Goal: Communication & Community: Participate in discussion

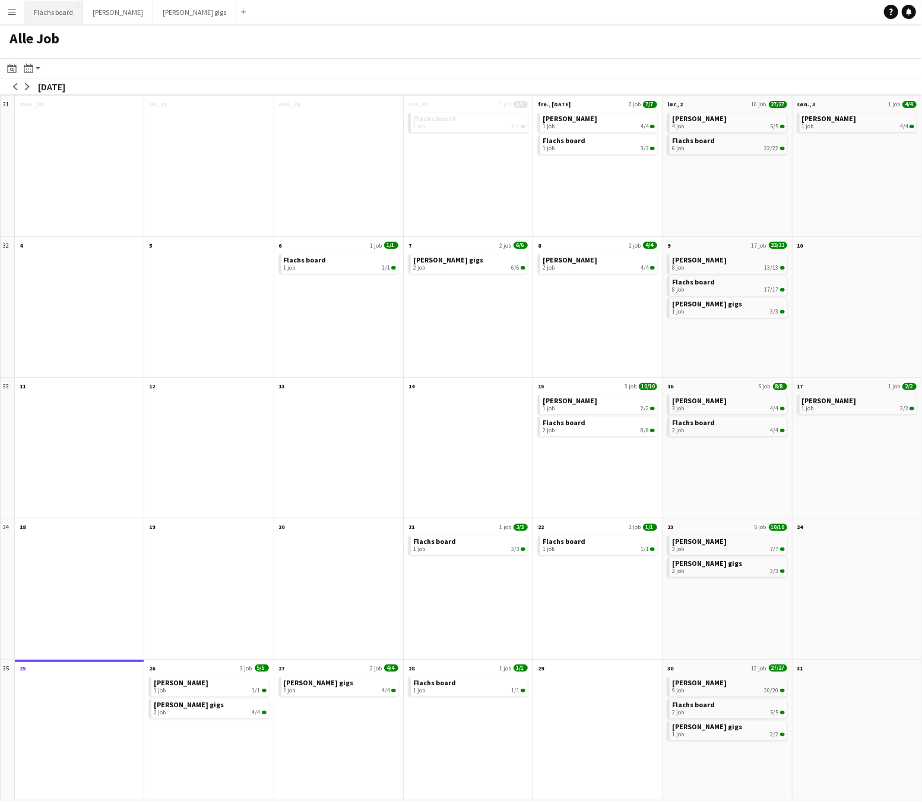
click at [55, 8] on button "Flachs board Luk" at bounding box center [53, 12] width 59 height 23
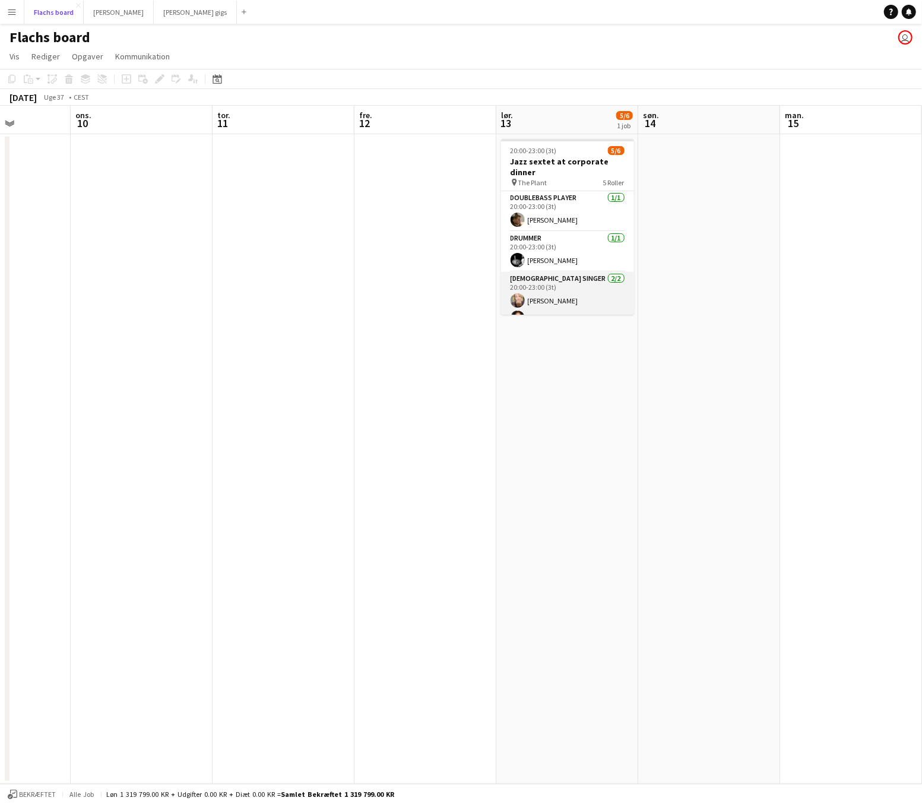
scroll to position [84, 0]
click at [590, 251] on app-card-role "Pianist 2I 0/1 20:00-23:00 (3t) single-neutral-actions" at bounding box center [567, 265] width 133 height 40
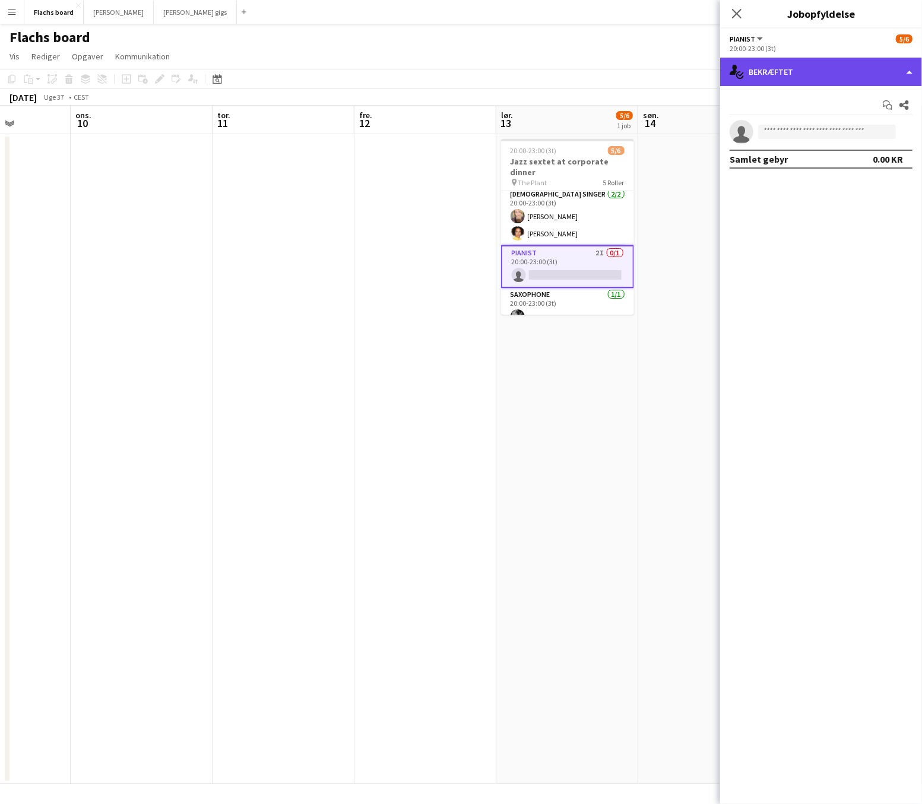
click at [863, 72] on div "single-neutral-actions-check-2 Bekræftet" at bounding box center [821, 72] width 202 height 29
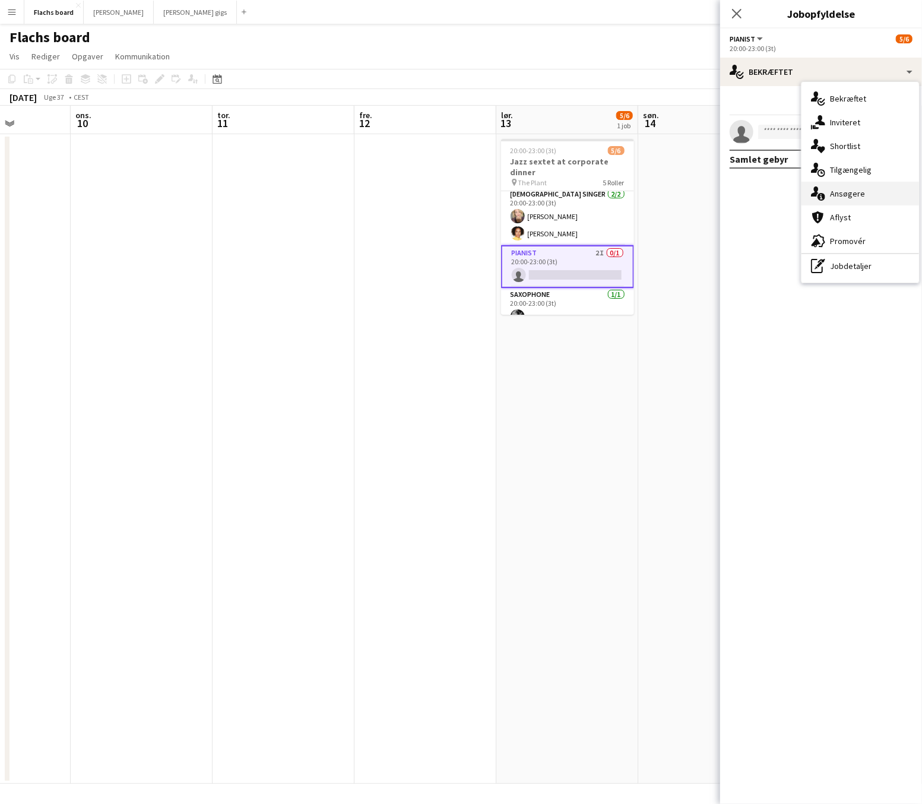
click at [868, 192] on div "single-neutral-actions-information Ansøgere" at bounding box center [861, 194] width 118 height 24
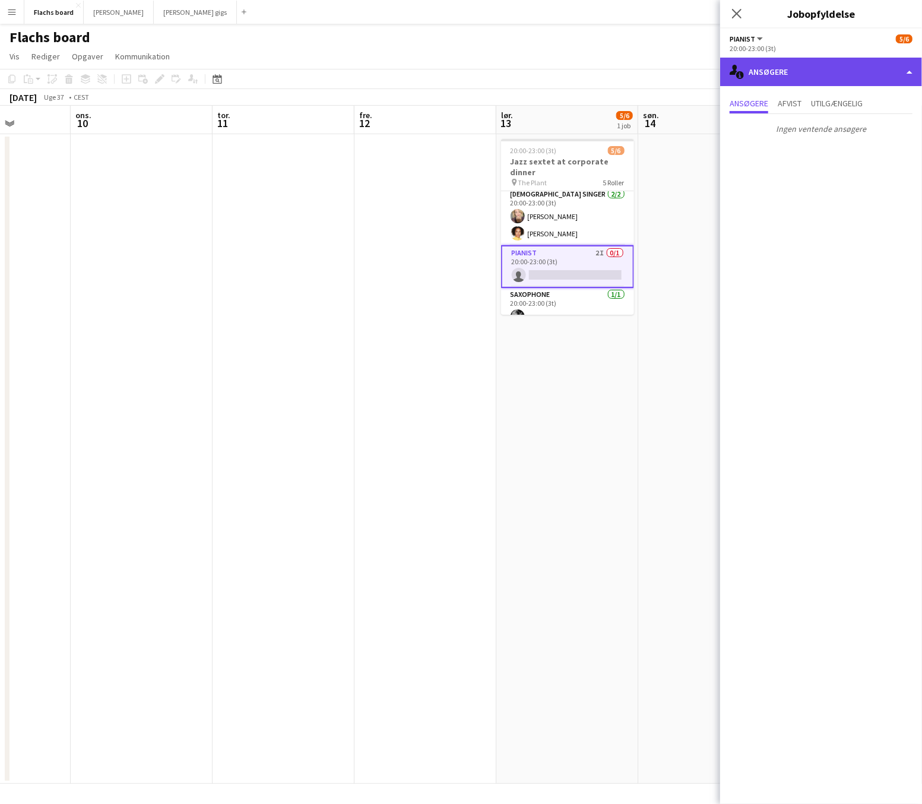
click at [810, 79] on div "single-neutral-actions-information Ansøgere" at bounding box center [821, 72] width 202 height 29
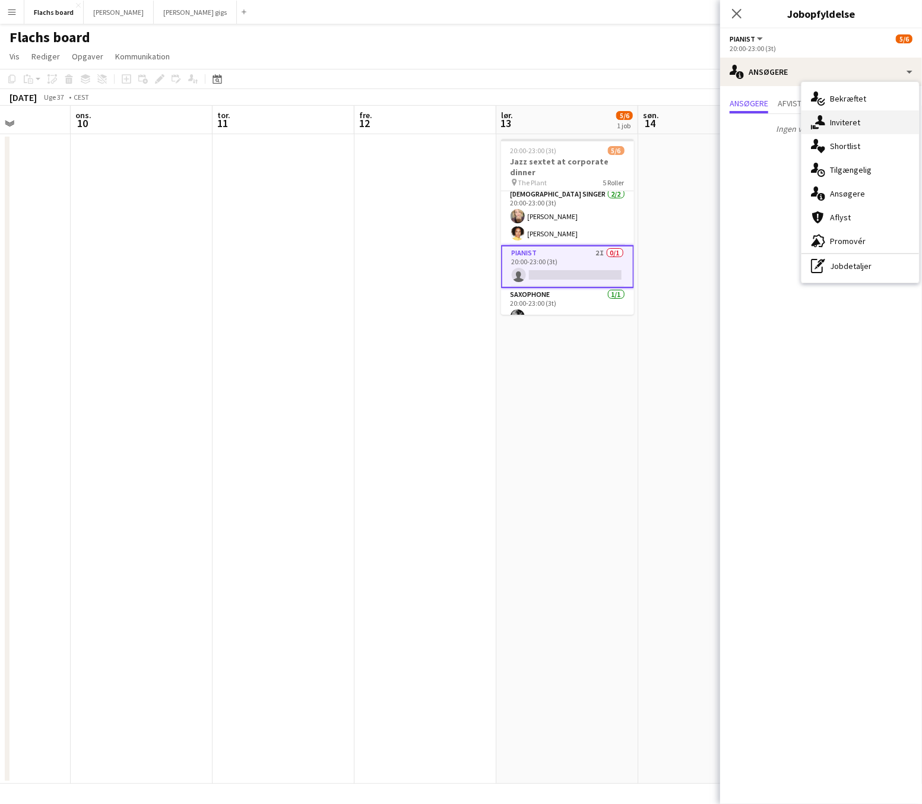
click at [846, 125] on div "single-neutral-actions-share-1 Inviteret" at bounding box center [861, 122] width 118 height 24
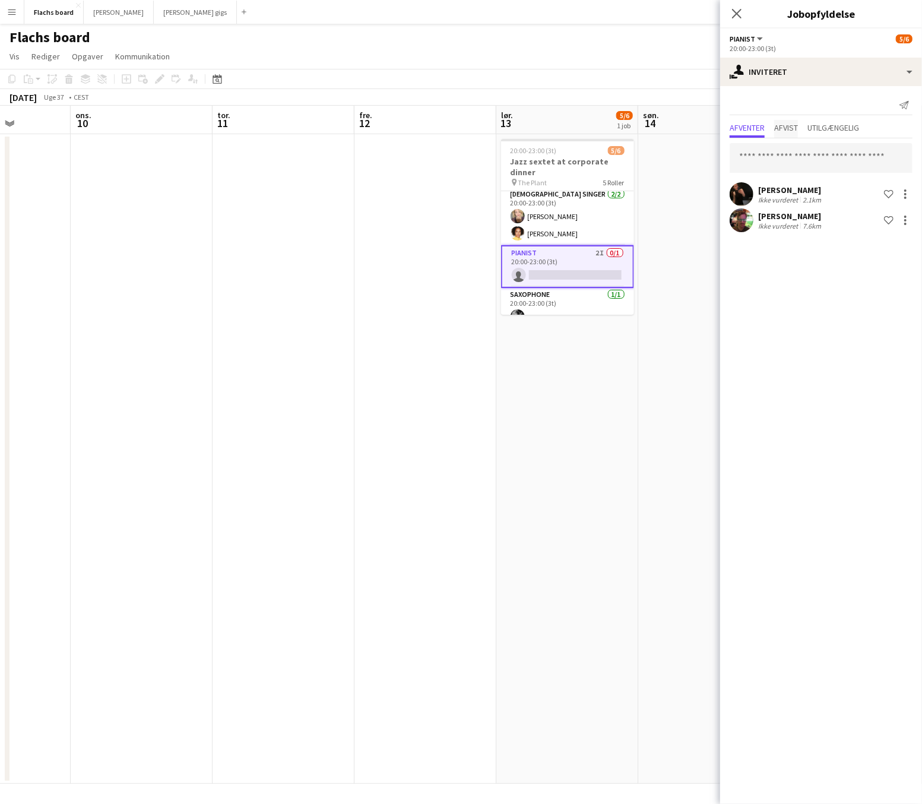
click at [783, 125] on span "Afvist" at bounding box center [786, 128] width 24 height 8
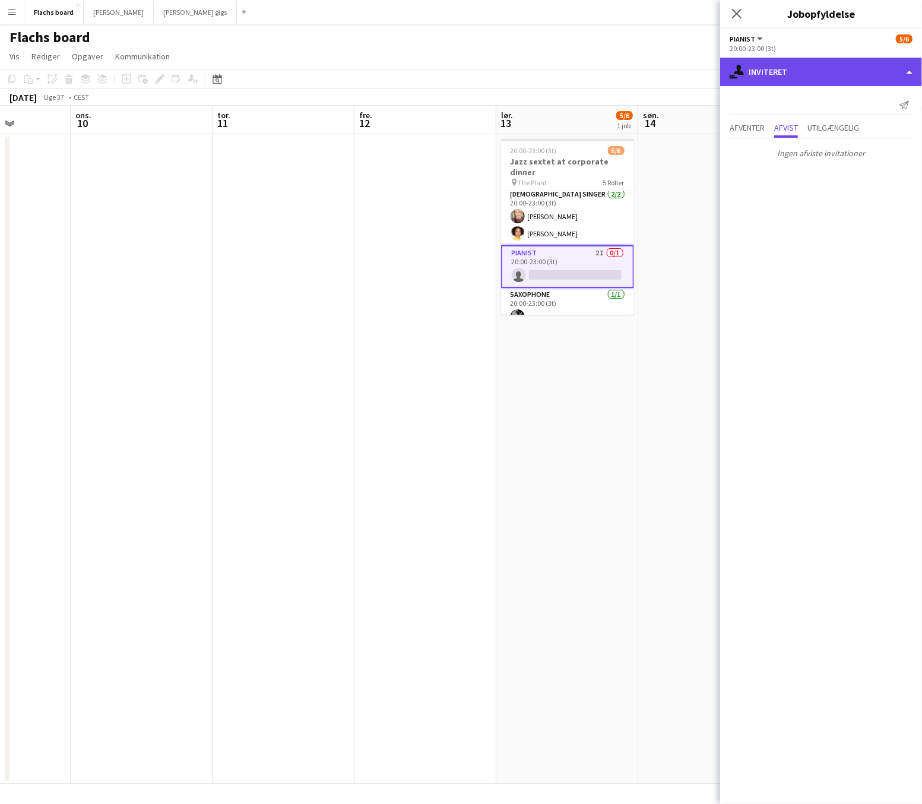
click at [783, 74] on div "single-neutral-actions-share-1 Inviteret" at bounding box center [821, 72] width 202 height 29
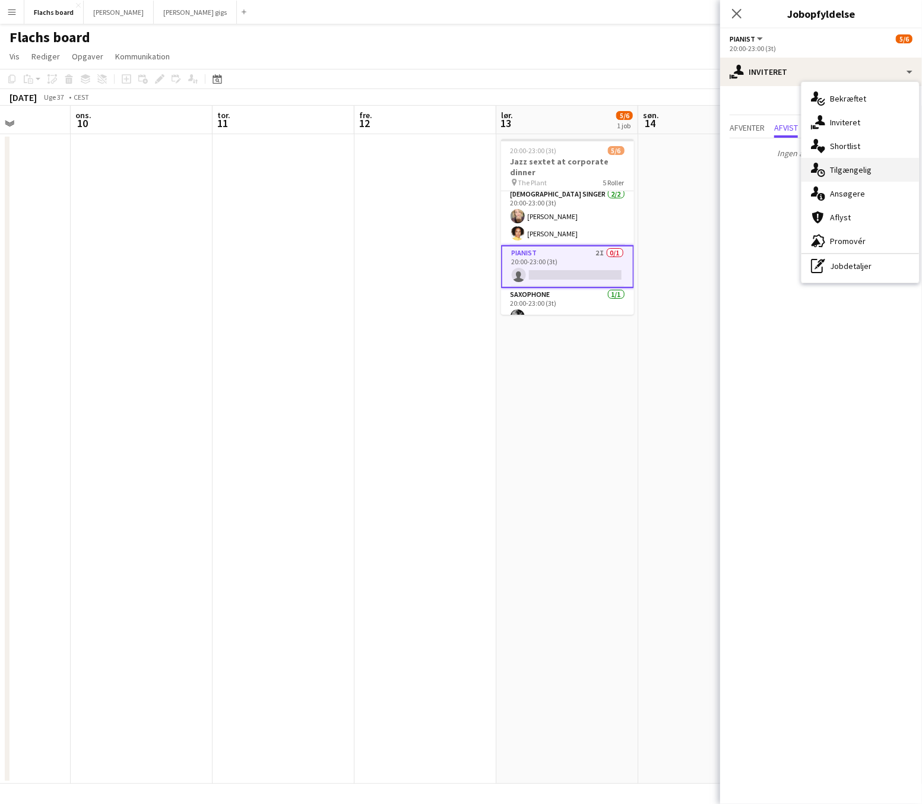
click at [844, 169] on div "single-neutral-actions-upload Tilgængelig" at bounding box center [861, 170] width 118 height 24
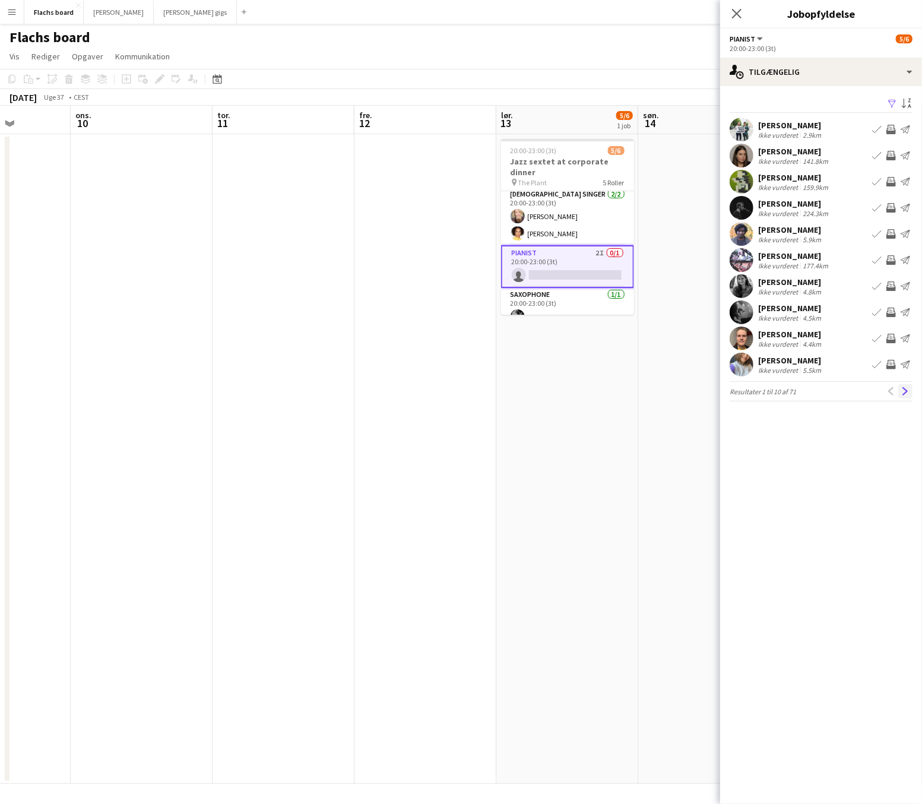
click at [906, 396] on app-icon "Næste" at bounding box center [905, 391] width 8 height 8
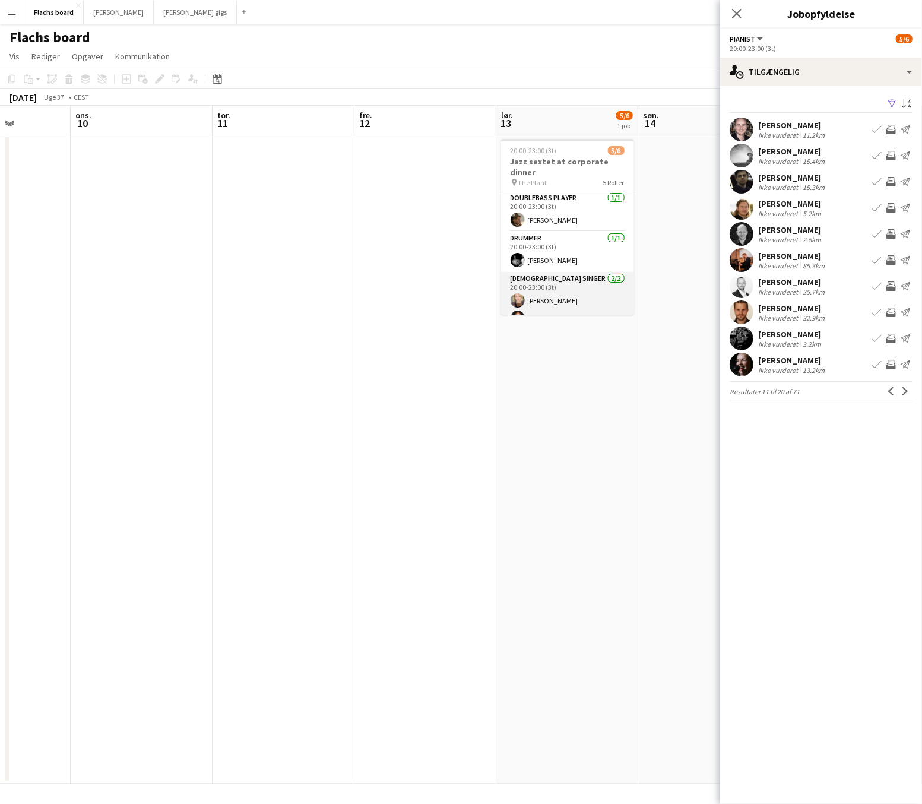
scroll to position [86, 0]
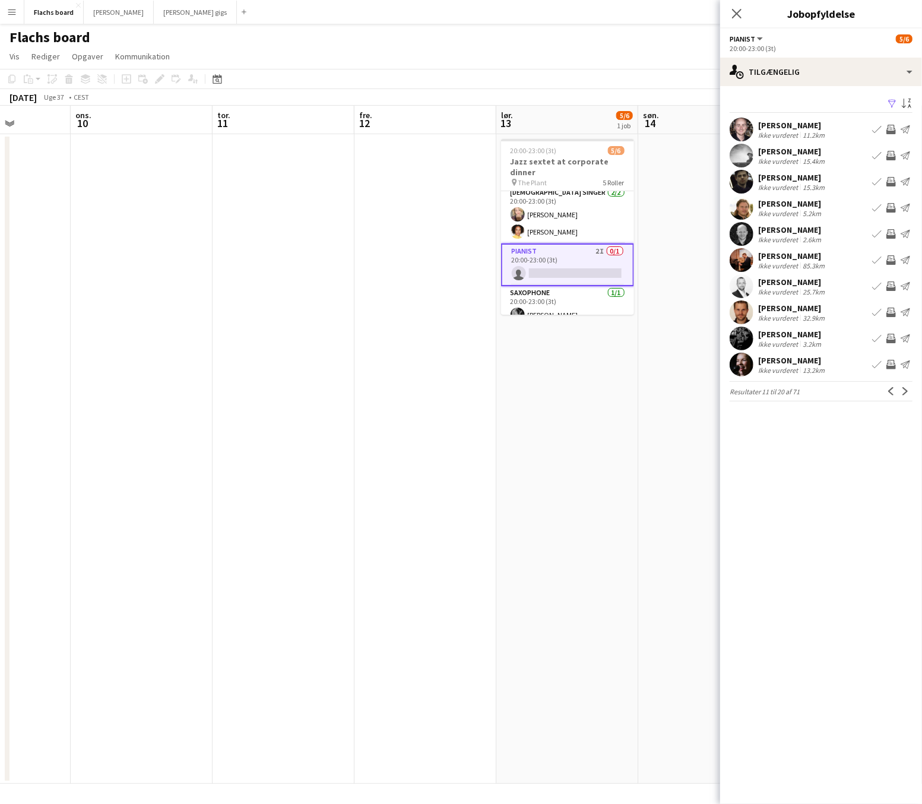
click at [893, 182] on app-icon "Inviter team" at bounding box center [892, 182] width 10 height 10
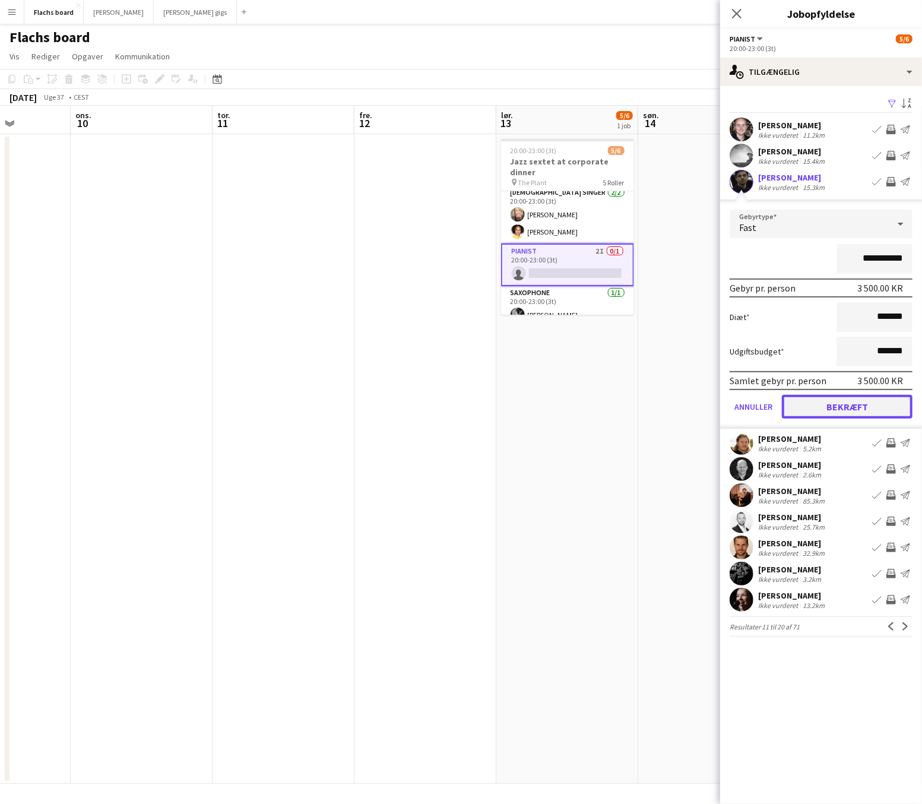
click at [859, 406] on button "Bekræft" at bounding box center [847, 407] width 131 height 24
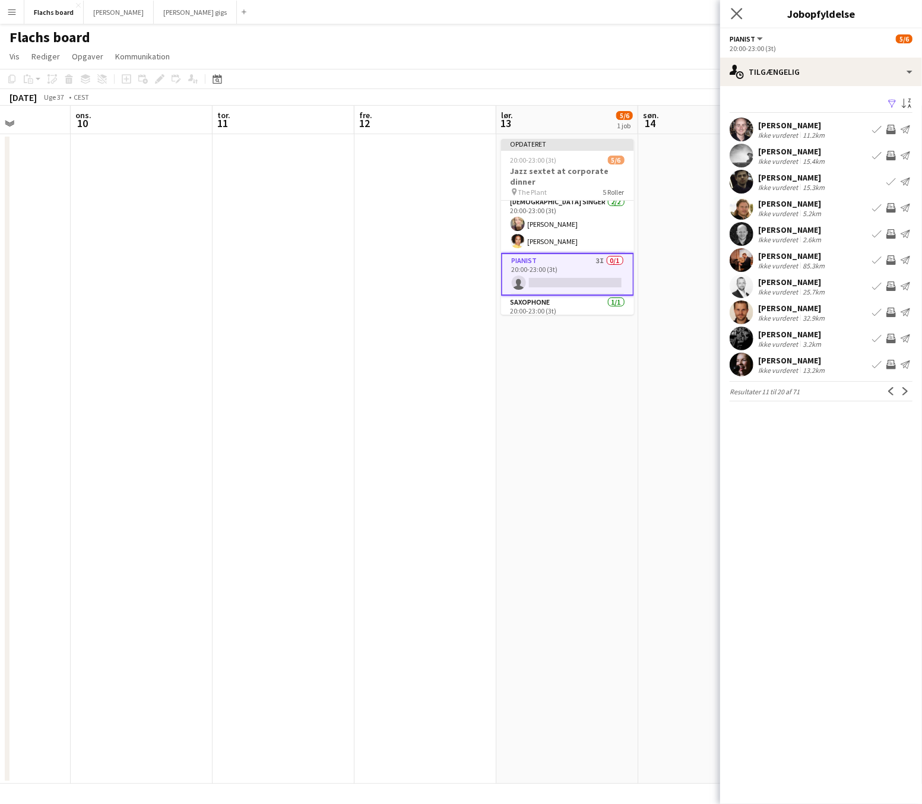
click at [739, 20] on app-icon "Luk pop-in" at bounding box center [737, 13] width 17 height 17
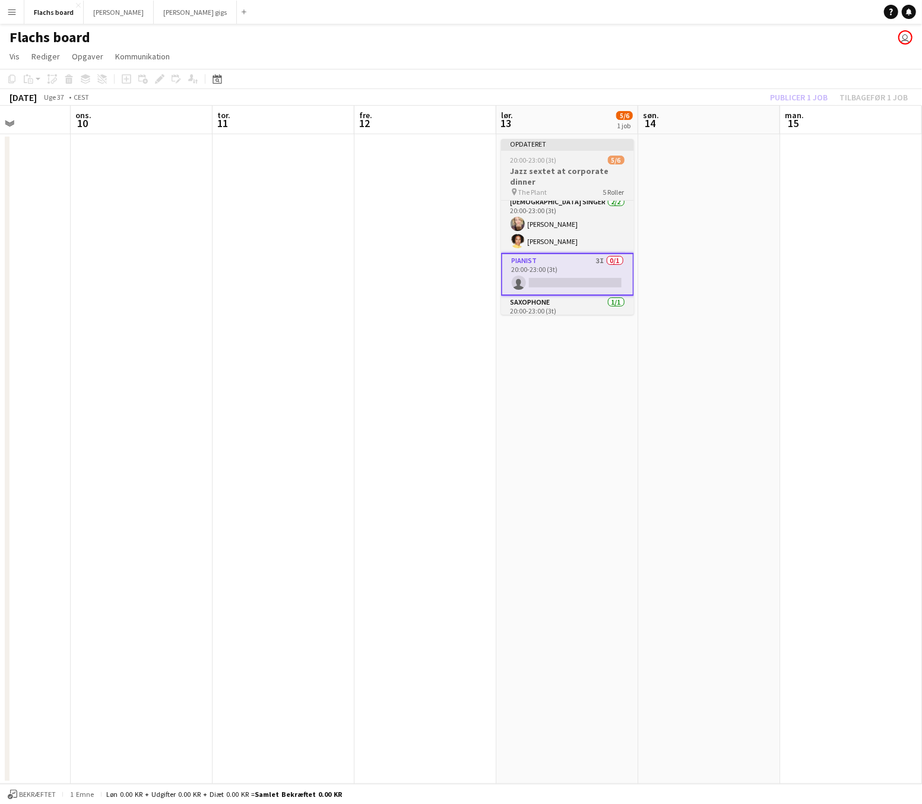
click at [591, 151] on div at bounding box center [567, 149] width 133 height 2
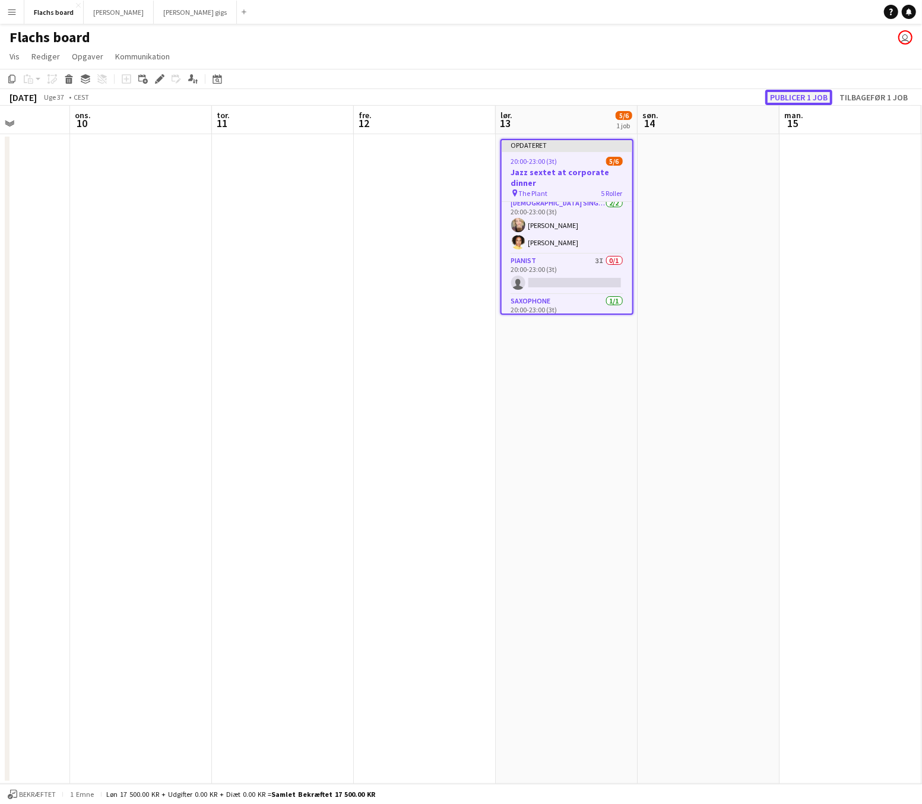
click at [787, 98] on button "Publicer 1 job" at bounding box center [798, 97] width 67 height 15
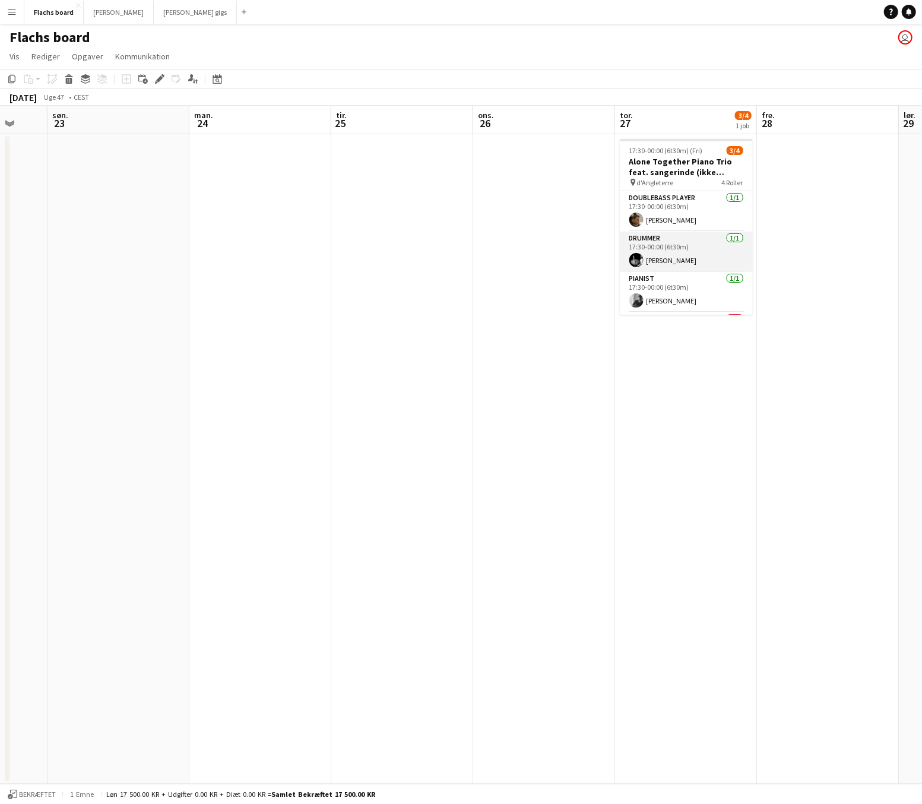
scroll to position [37, 0]
click at [683, 293] on app-card-role "[DEMOGRAPHIC_DATA] Singer 2I 0/1 21:30-00:00 (2t30m) single-neutral-actions" at bounding box center [686, 295] width 133 height 40
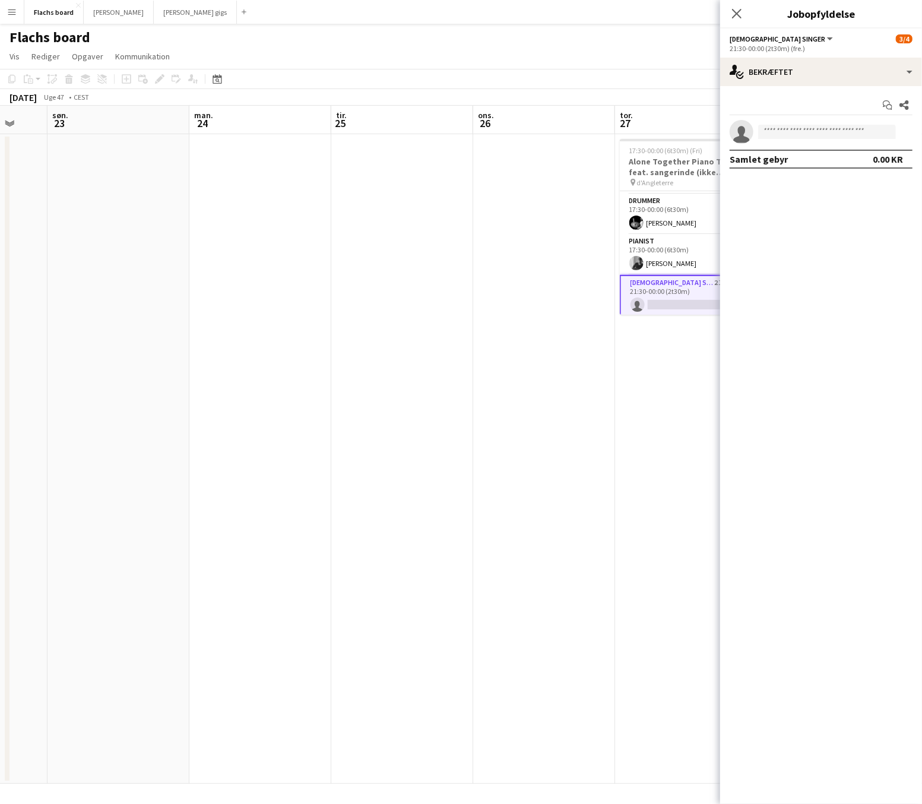
click at [846, 50] on div "21:30-00:00 (2t30m) (fre.)" at bounding box center [821, 48] width 183 height 9
click at [846, 64] on div "single-neutral-actions-check-2 Bekræftet" at bounding box center [821, 72] width 202 height 29
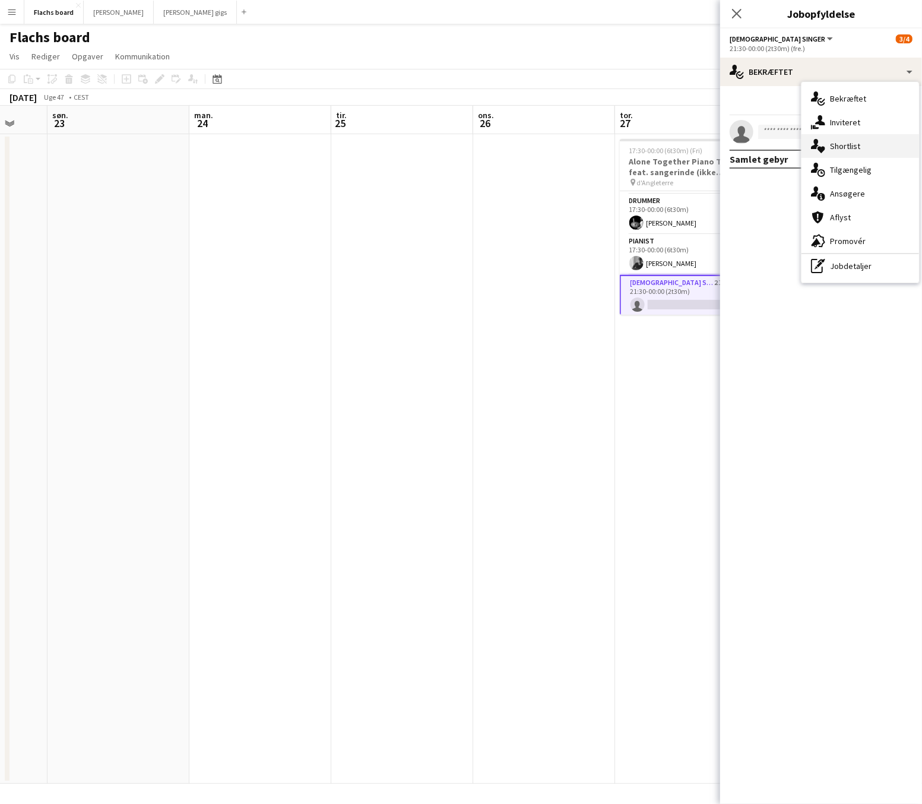
click at [852, 137] on div "single-neutral-actions-heart Shortlist" at bounding box center [861, 146] width 118 height 24
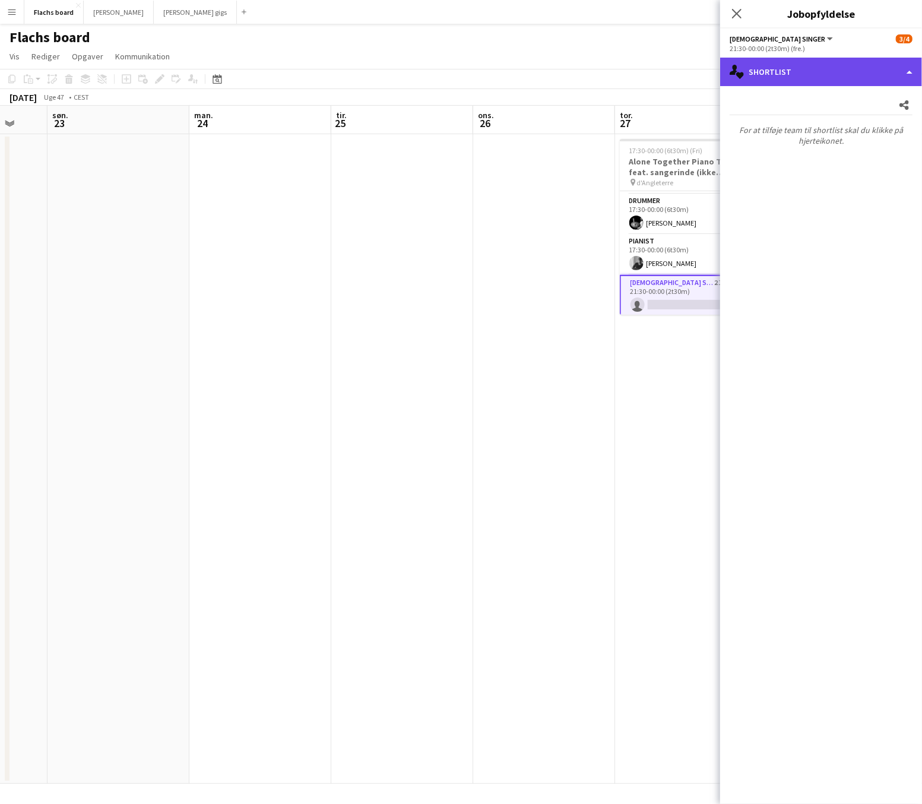
click at [832, 77] on div "single-neutral-actions-heart Shortlist" at bounding box center [821, 72] width 202 height 29
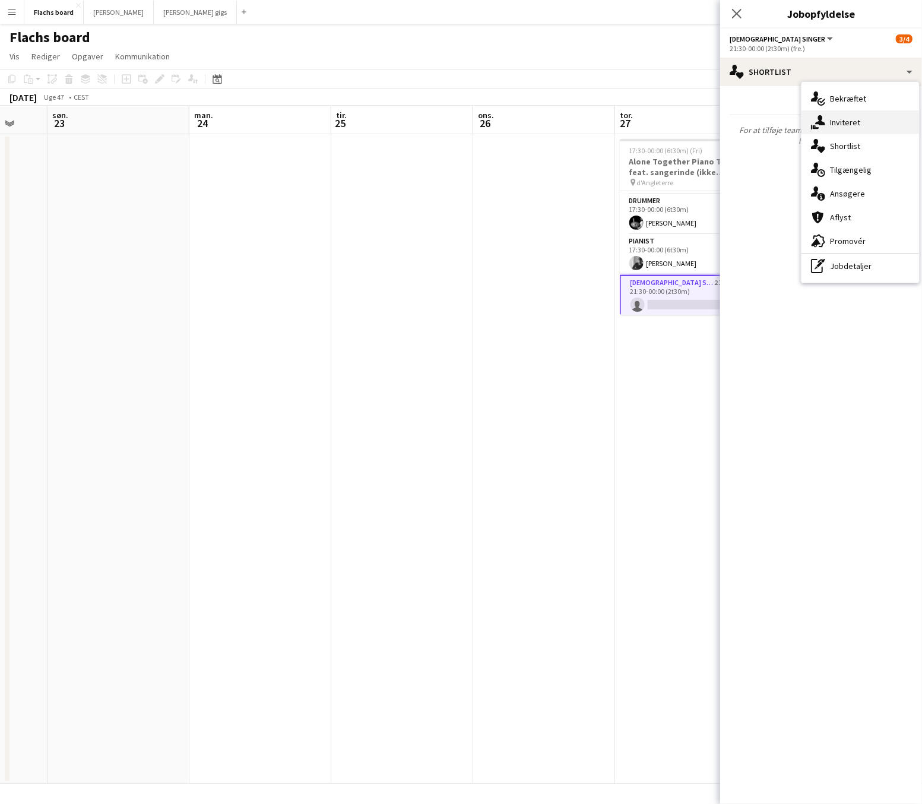
click at [846, 115] on div "single-neutral-actions-share-1 Inviteret" at bounding box center [861, 122] width 118 height 24
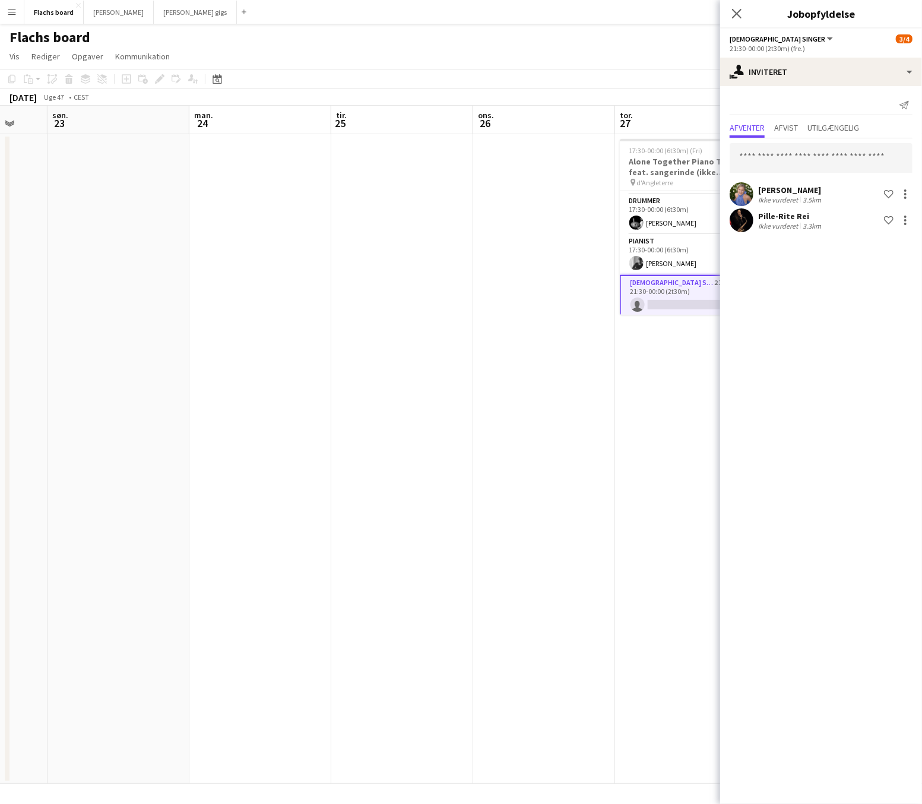
click at [513, 163] on app-date-cell at bounding box center [544, 459] width 142 height 650
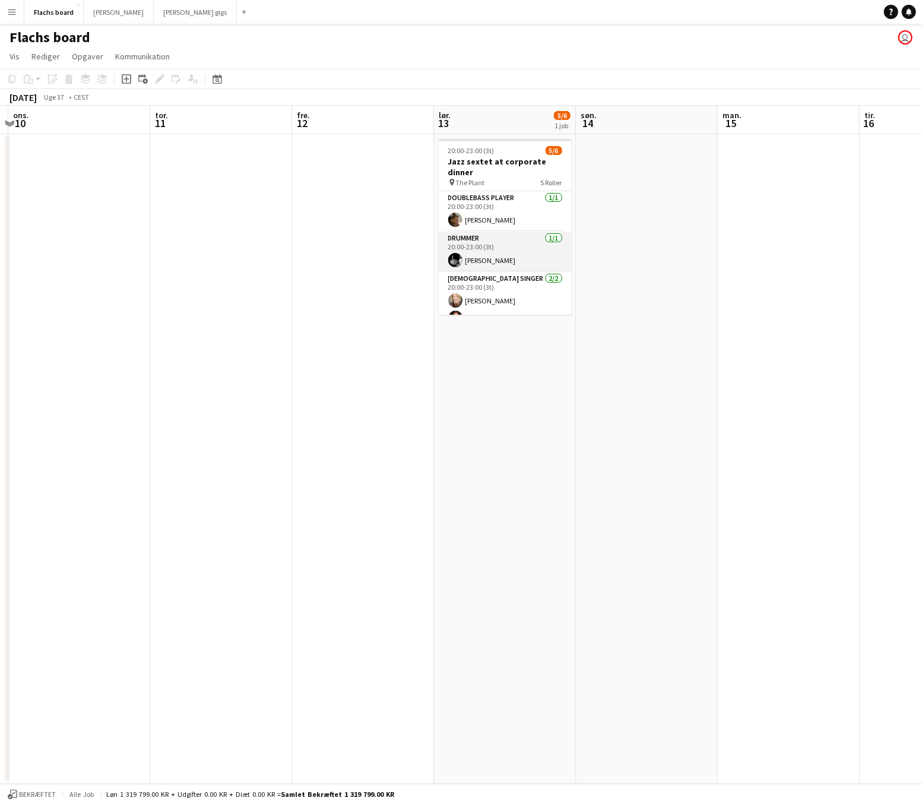
scroll to position [84, 0]
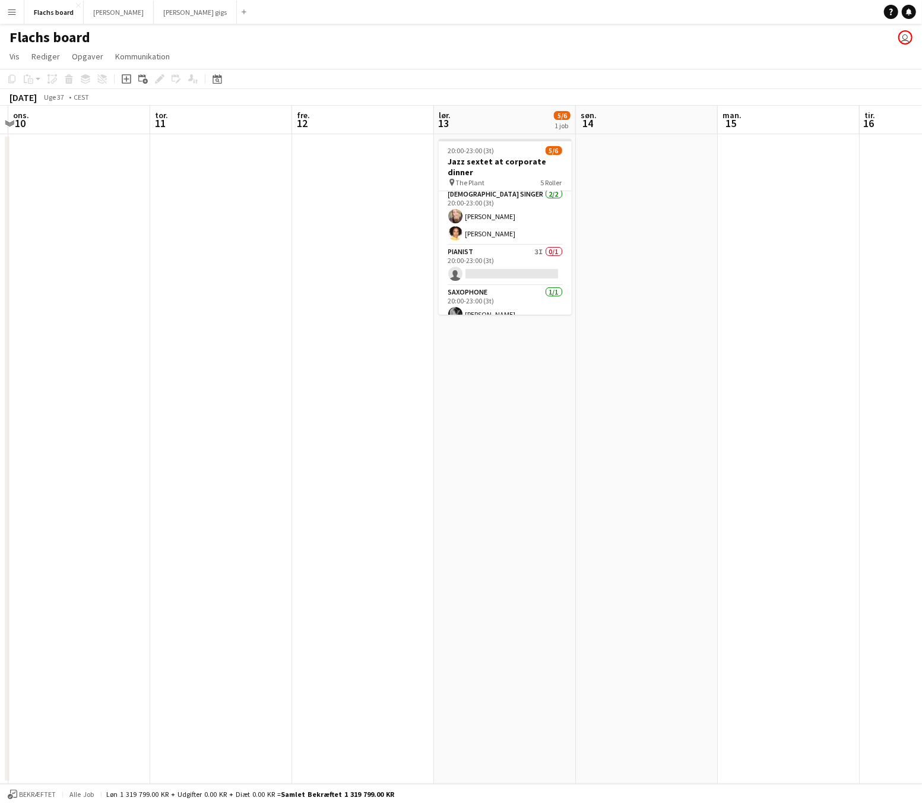
click at [12, 21] on button "Menu" at bounding box center [12, 12] width 24 height 24
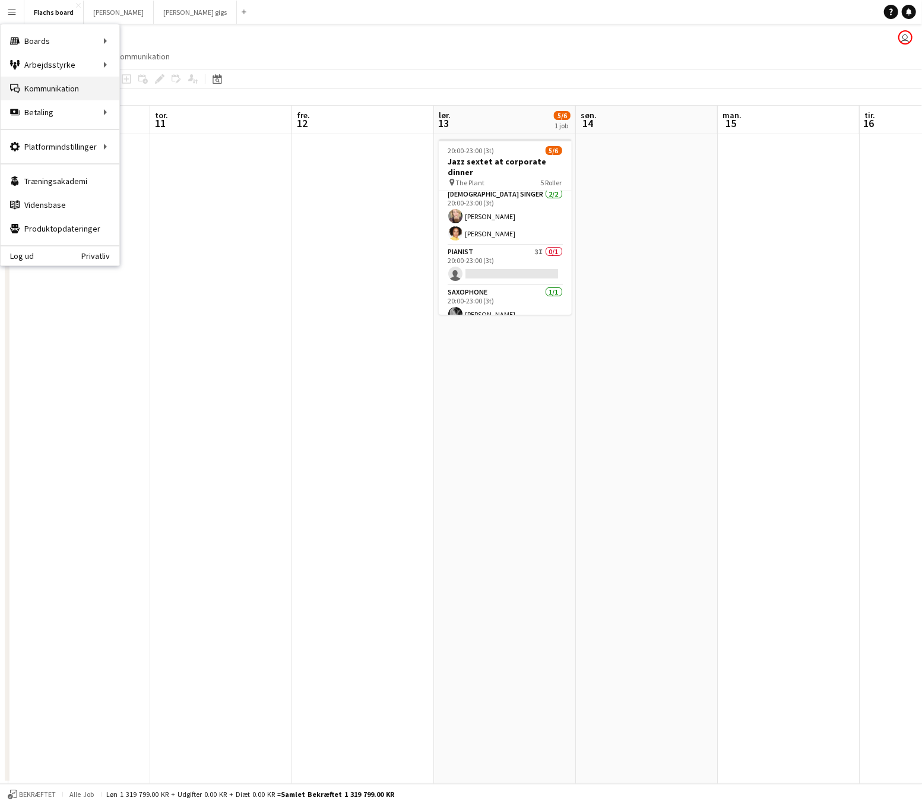
click at [36, 83] on link "Kommunikation Kommunikation" at bounding box center [60, 89] width 119 height 24
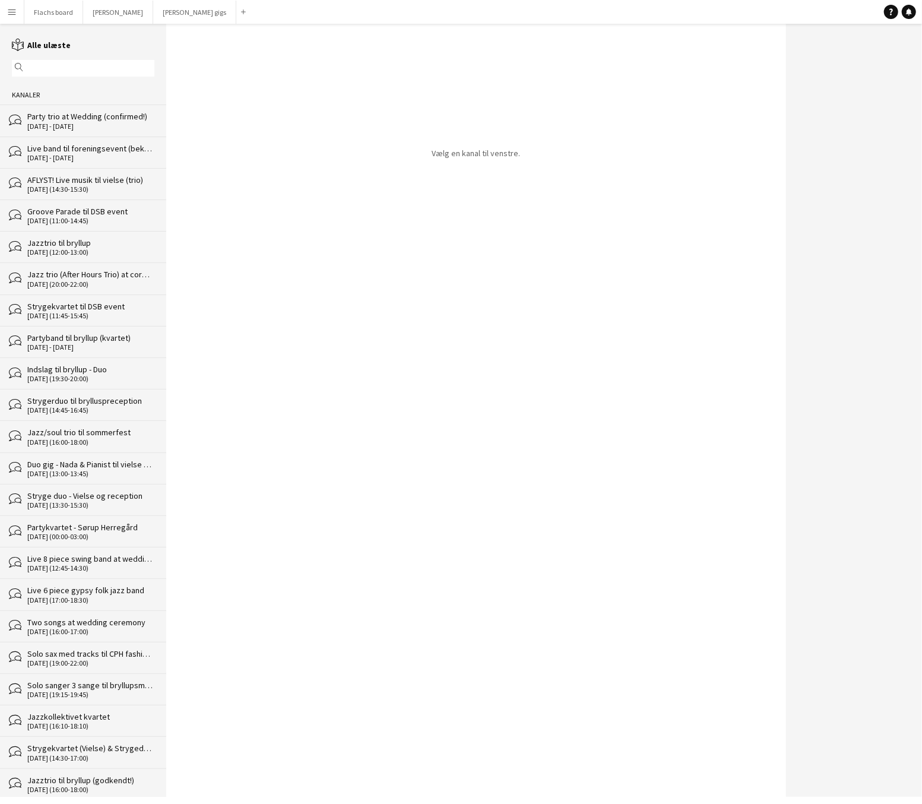
click at [69, 181] on div "AFLYST! Live musik til vielse (trio)" at bounding box center [90, 180] width 127 height 11
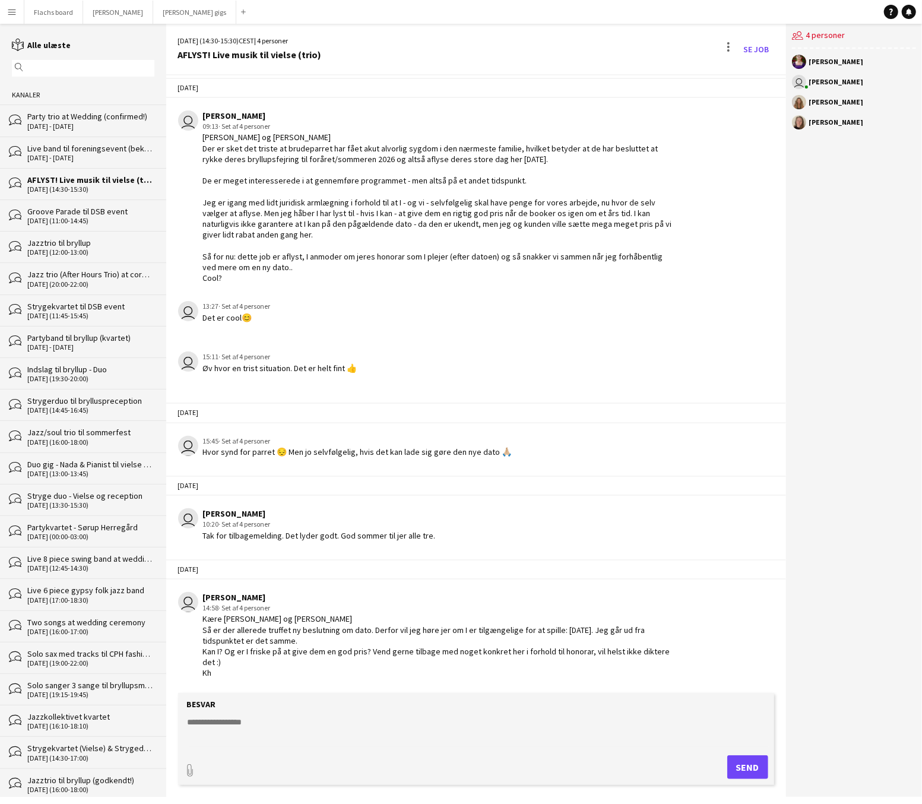
scroll to position [1723, 0]
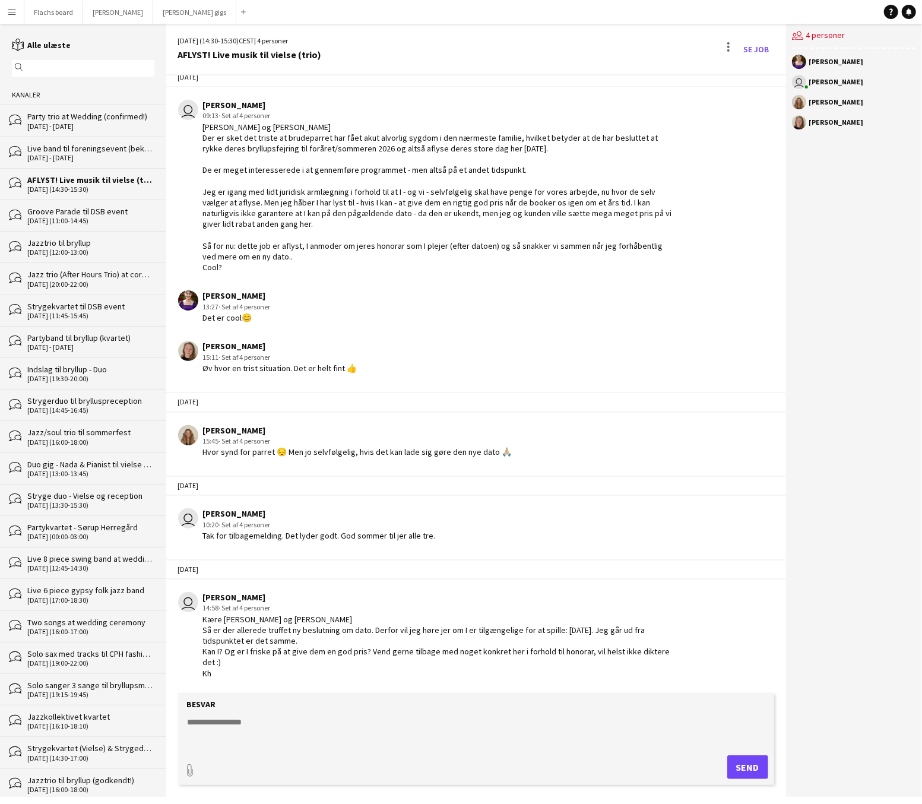
click at [300, 742] on textarea at bounding box center [478, 731] width 584 height 31
type textarea "**********"
click at [741, 779] on button "Send" at bounding box center [747, 767] width 41 height 24
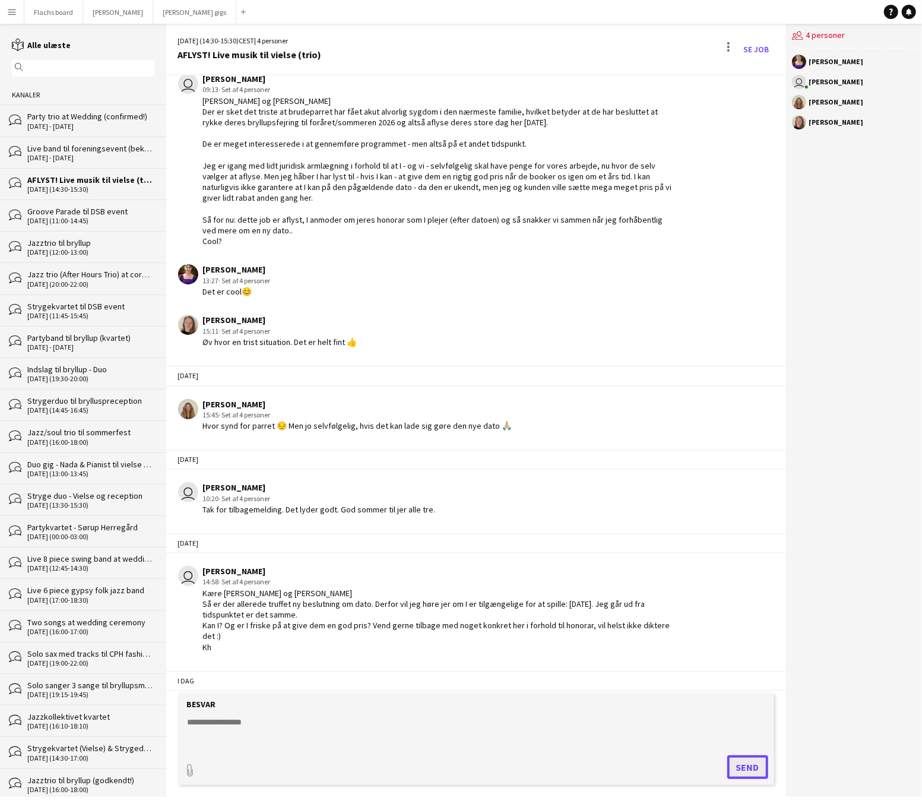
scroll to position [1828, 0]
